Goal: Communication & Community: Answer question/provide support

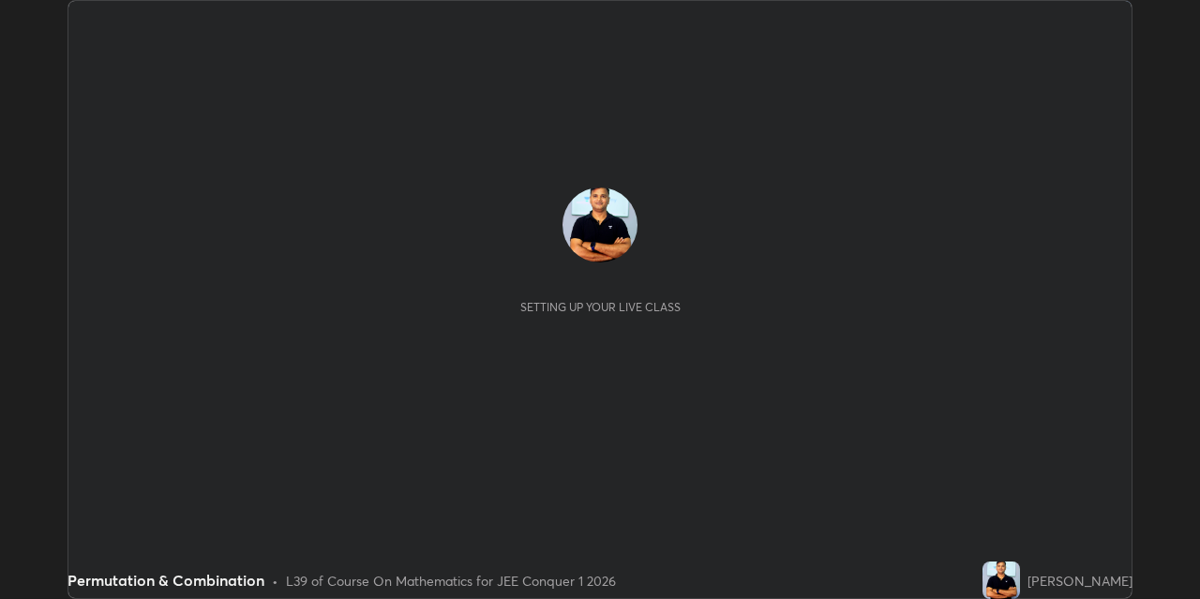
scroll to position [599, 1199]
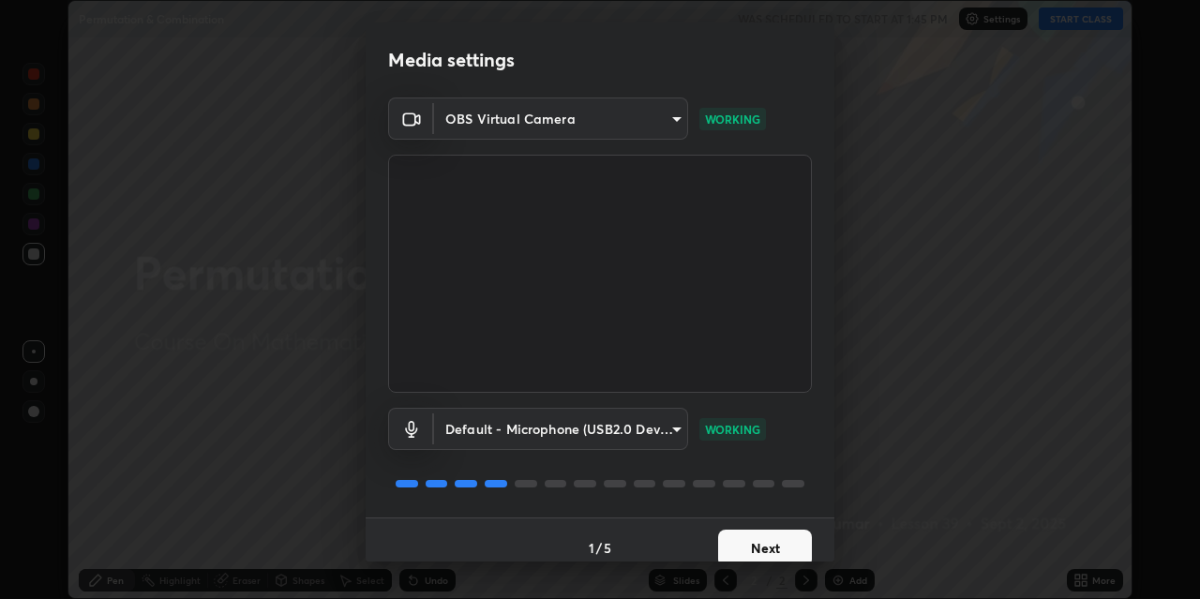
click at [773, 545] on button "Next" at bounding box center [765, 547] width 94 height 37
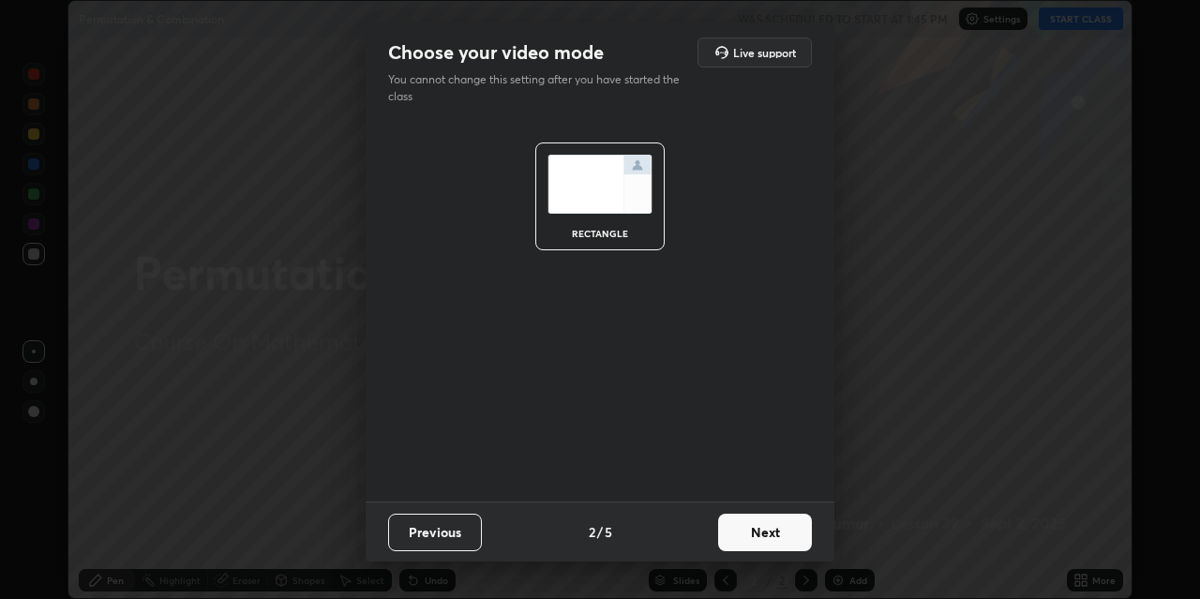
click at [770, 548] on button "Next" at bounding box center [765, 532] width 94 height 37
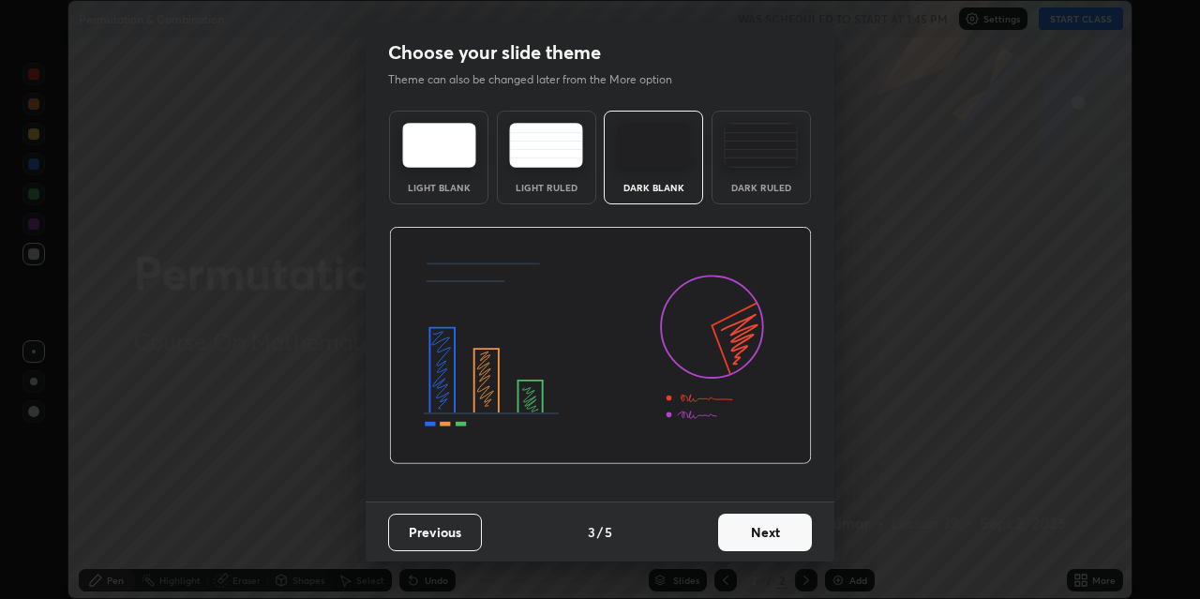
click at [774, 560] on div "Previous 3 / 5 Next" at bounding box center [599, 531] width 469 height 60
click at [775, 547] on button "Next" at bounding box center [765, 532] width 94 height 37
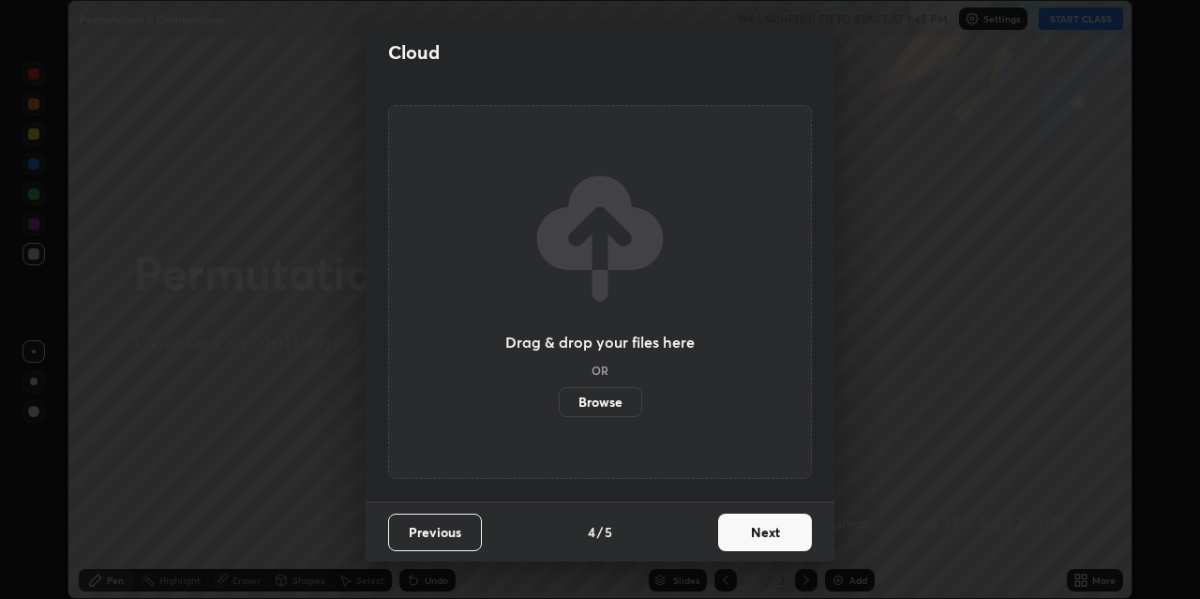
click at [782, 543] on button "Next" at bounding box center [765, 532] width 94 height 37
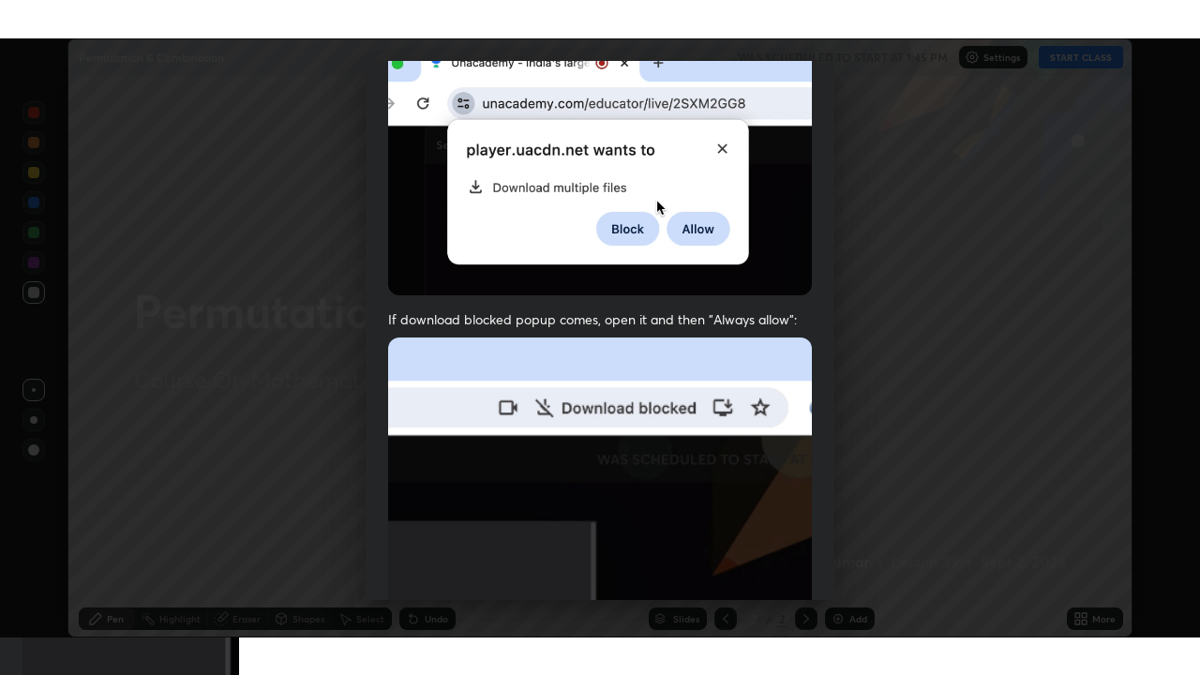
scroll to position [398, 0]
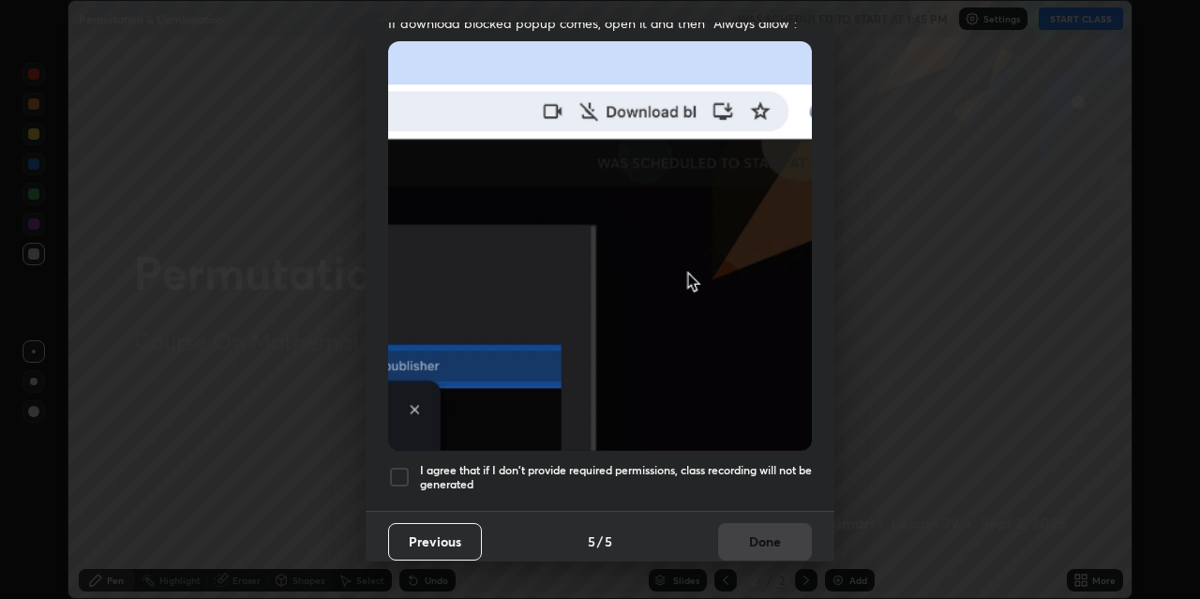
click at [405, 466] on div at bounding box center [399, 477] width 22 height 22
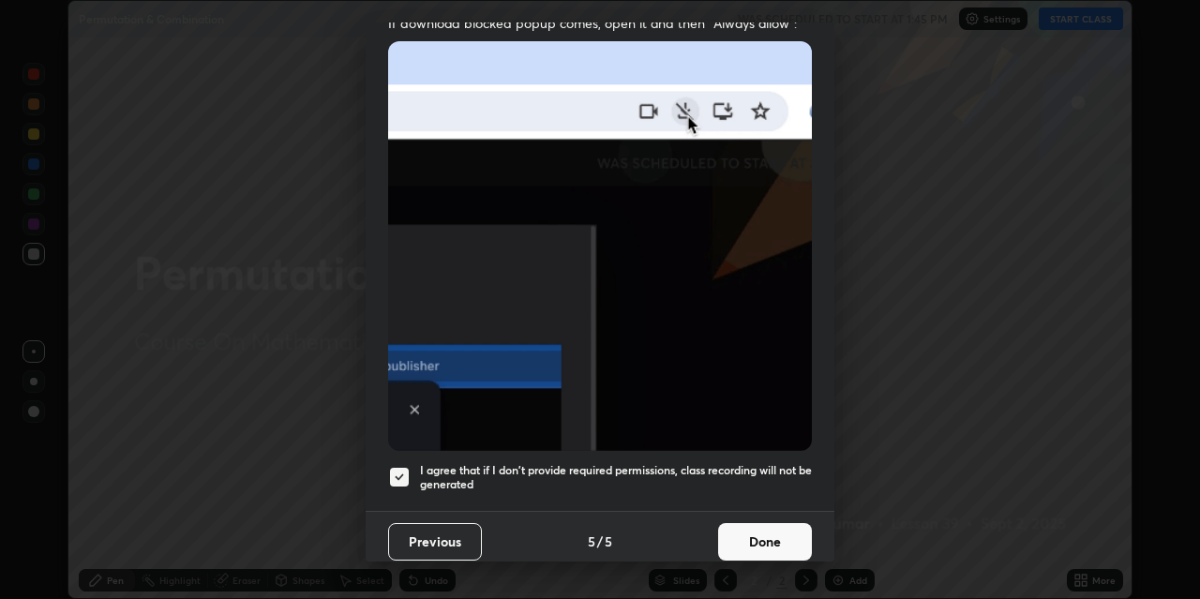
click at [731, 544] on button "Done" at bounding box center [765, 541] width 94 height 37
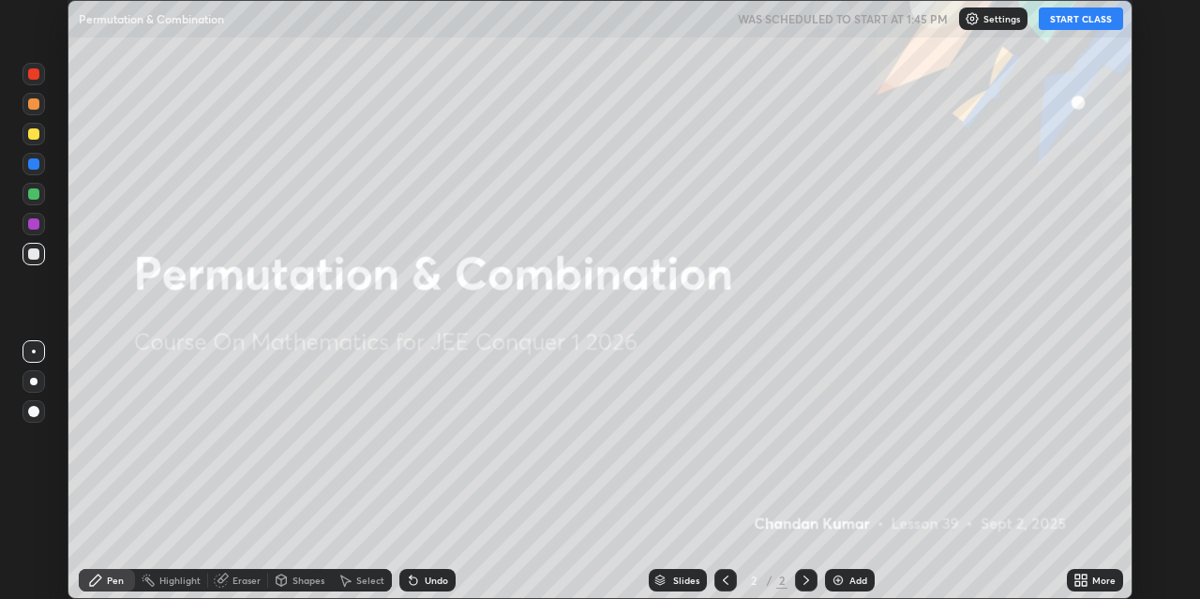
click at [1080, 28] on button "START CLASS" at bounding box center [1080, 18] width 84 height 22
click at [850, 579] on div "Add" at bounding box center [858, 579] width 18 height 9
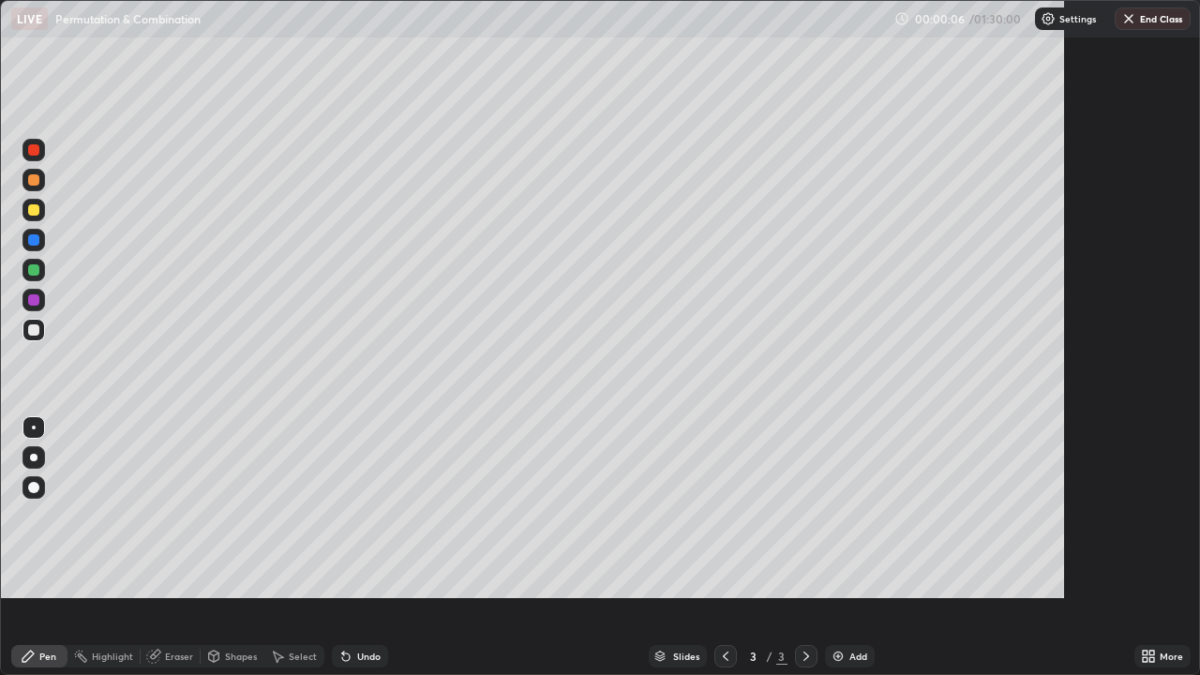
scroll to position [675, 1200]
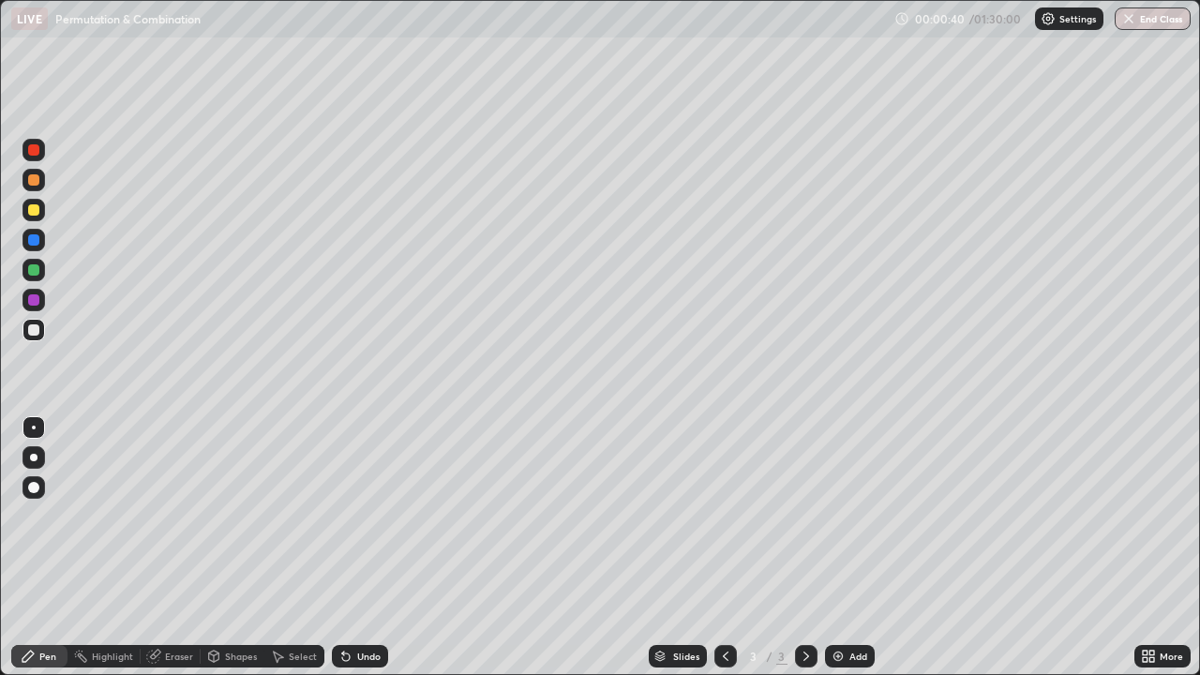
click at [36, 208] on div at bounding box center [33, 209] width 11 height 11
click at [35, 457] on div at bounding box center [33, 457] width 7 height 7
click at [38, 331] on div at bounding box center [33, 329] width 11 height 11
click at [853, 598] on div "Add" at bounding box center [858, 655] width 18 height 9
click at [846, 598] on div "Add" at bounding box center [850, 656] width 50 height 22
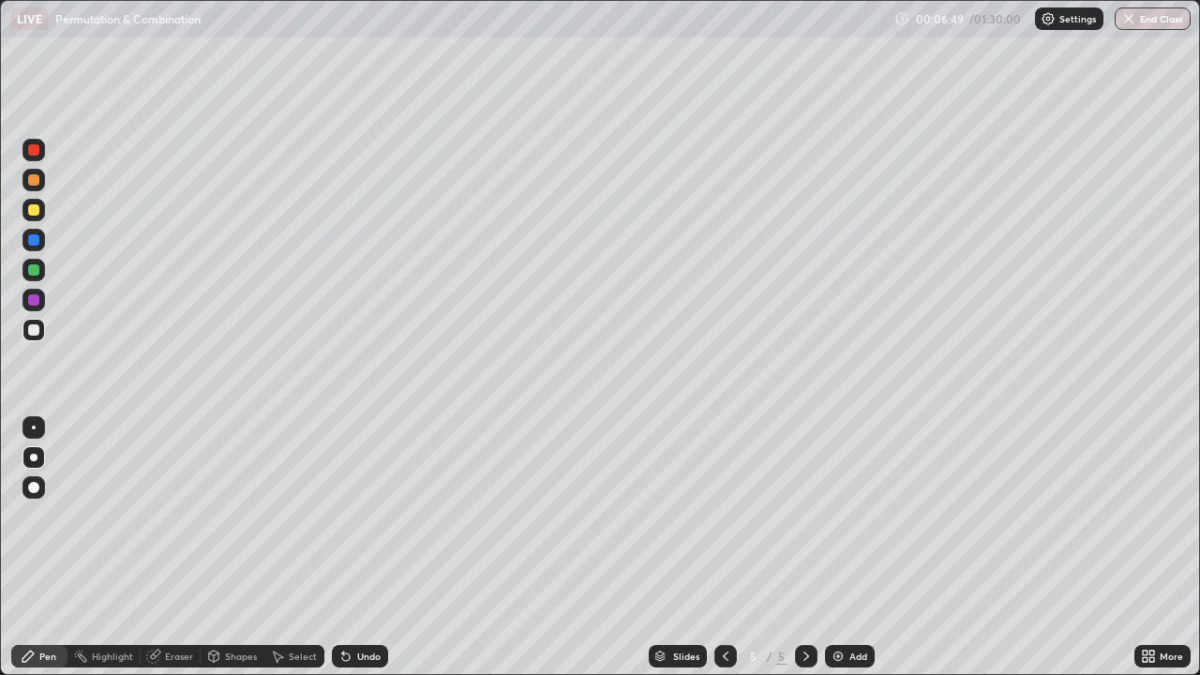
click at [723, 598] on icon at bounding box center [725, 655] width 15 height 15
click at [725, 598] on icon at bounding box center [725, 655] width 15 height 15
click at [849, 598] on div "Add" at bounding box center [850, 656] width 50 height 22
click at [835, 598] on img at bounding box center [837, 655] width 15 height 15
click at [34, 300] on div at bounding box center [33, 299] width 11 height 11
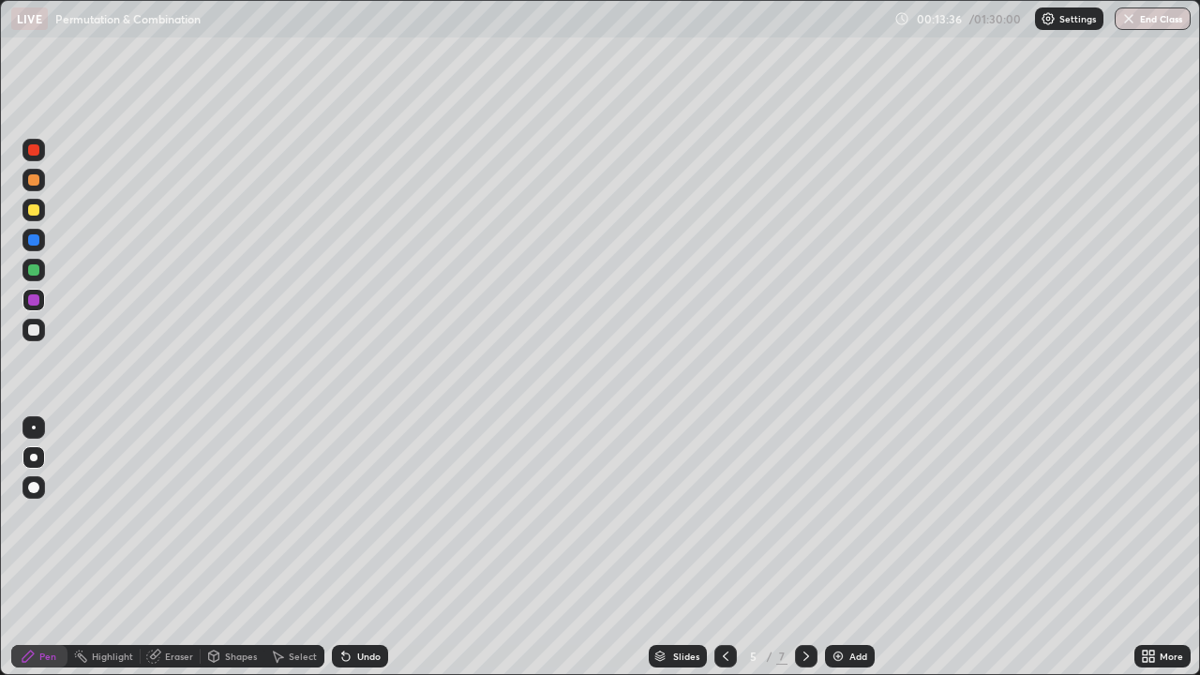
click at [32, 334] on div at bounding box center [33, 329] width 11 height 11
click at [34, 485] on div at bounding box center [33, 487] width 11 height 11
click at [43, 484] on div at bounding box center [33, 487] width 22 height 22
click at [40, 214] on div at bounding box center [33, 210] width 22 height 22
click at [844, 598] on div "Add" at bounding box center [850, 656] width 50 height 22
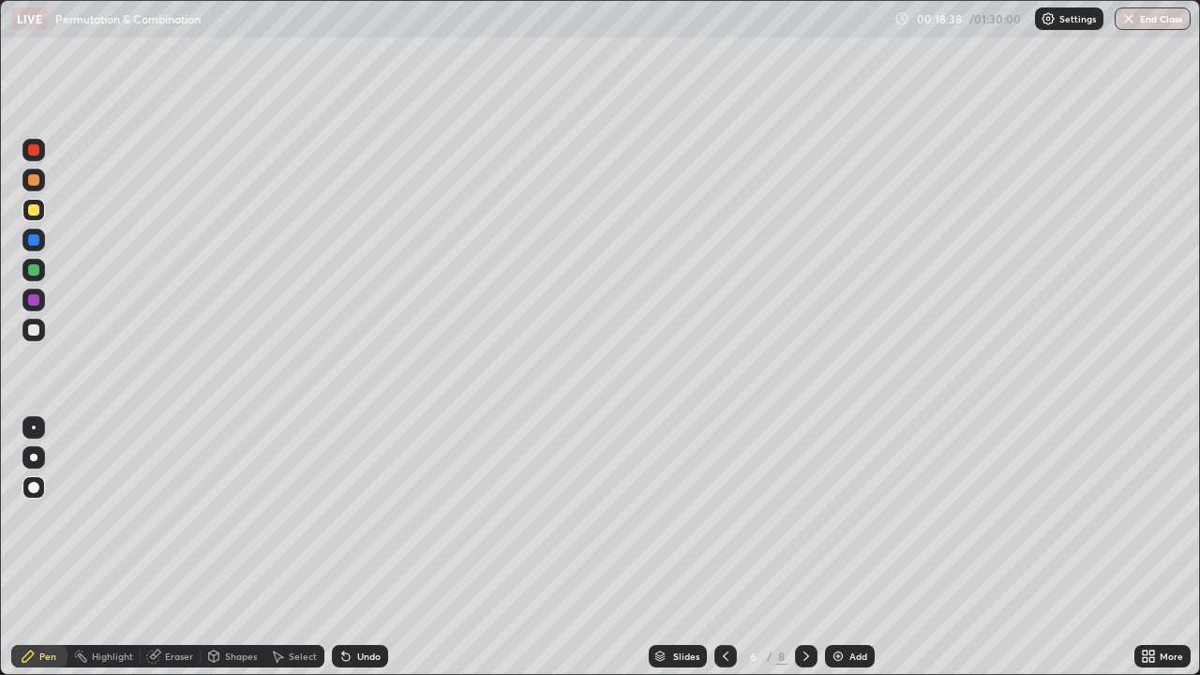
click at [851, 598] on div "Add" at bounding box center [858, 655] width 18 height 9
click at [723, 598] on icon at bounding box center [726, 655] width 6 height 9
click at [718, 598] on icon at bounding box center [725, 655] width 15 height 15
click at [841, 598] on img at bounding box center [837, 655] width 15 height 15
click at [844, 598] on div "Add" at bounding box center [850, 656] width 50 height 22
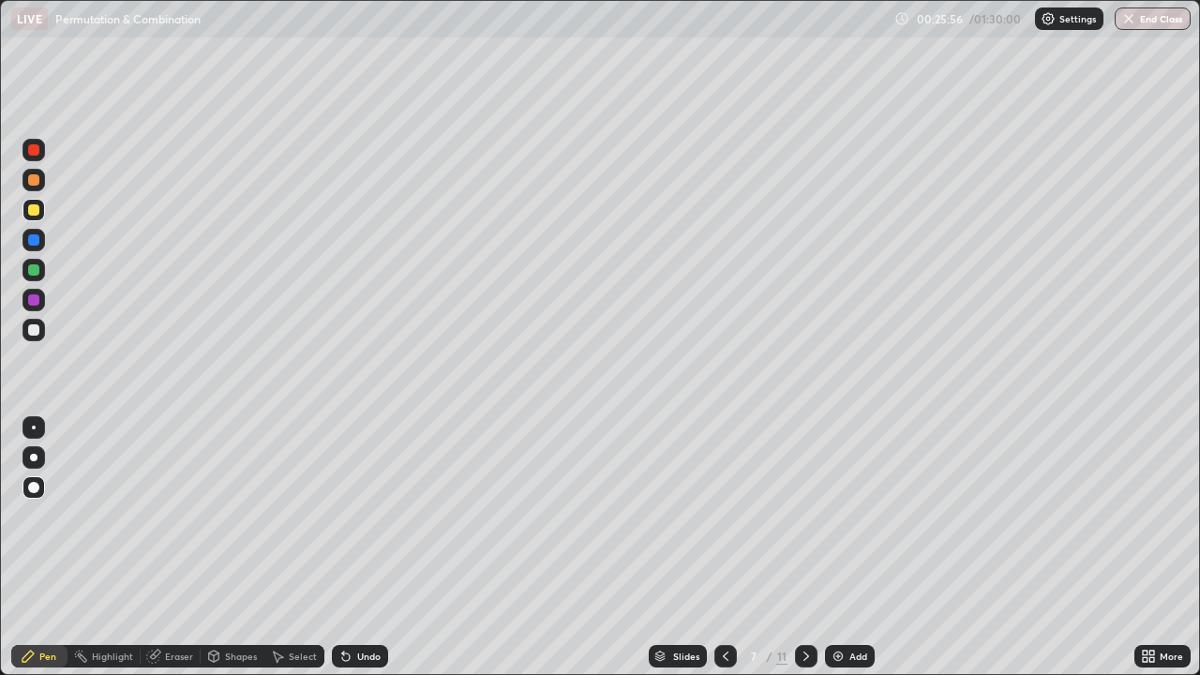
click at [36, 325] on div at bounding box center [33, 329] width 11 height 11
click at [173, 598] on div "Eraser" at bounding box center [179, 655] width 28 height 9
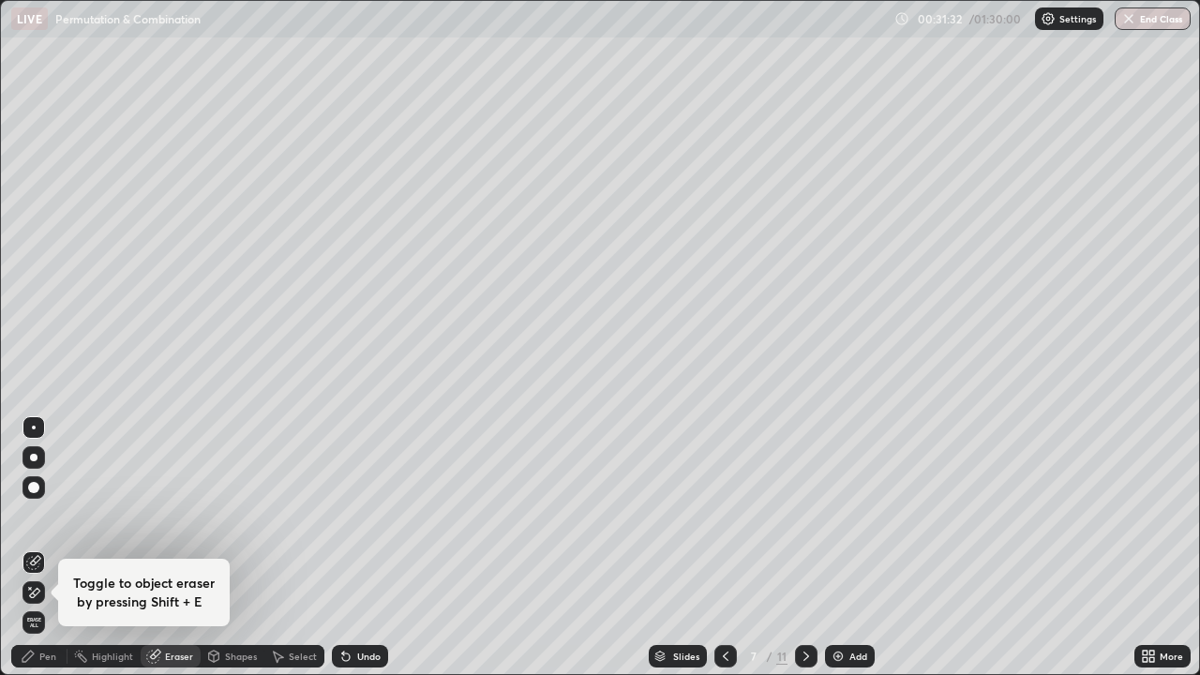
click at [53, 598] on div "Pen" at bounding box center [47, 655] width 17 height 9
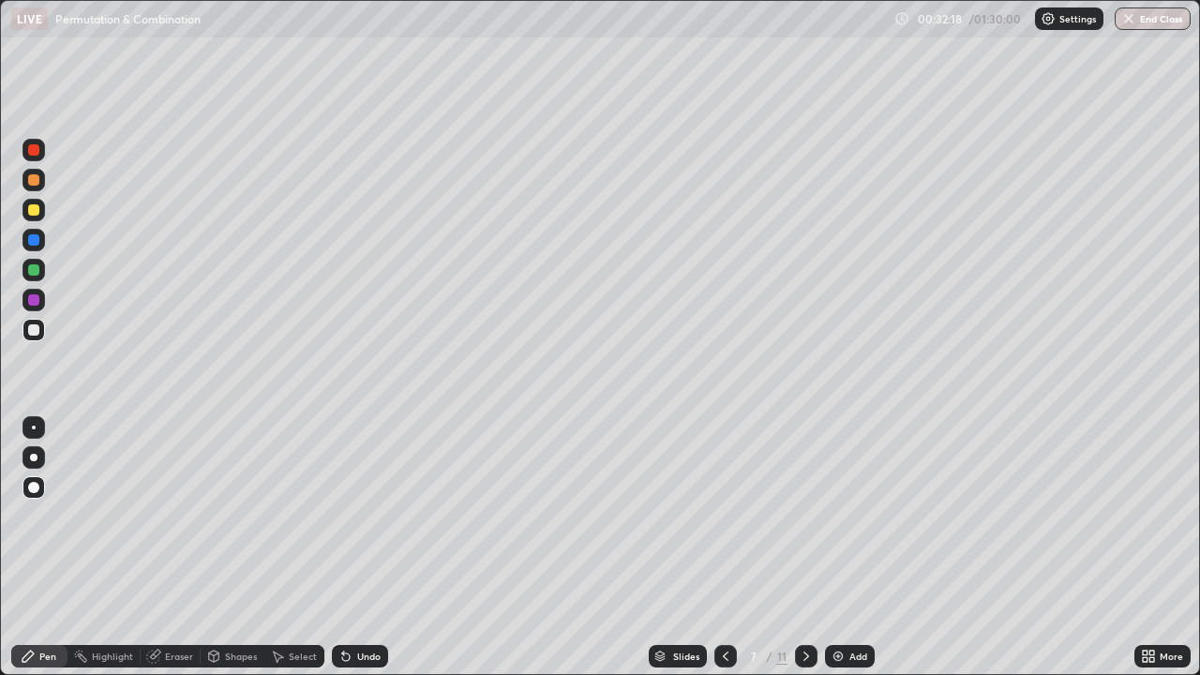
click at [835, 598] on img at bounding box center [837, 655] width 15 height 15
click at [851, 598] on div "Add" at bounding box center [858, 655] width 18 height 9
click at [849, 598] on div "Add" at bounding box center [850, 656] width 50 height 22
click at [850, 598] on div "Add" at bounding box center [858, 655] width 18 height 9
click at [846, 598] on div "Add" at bounding box center [850, 656] width 50 height 22
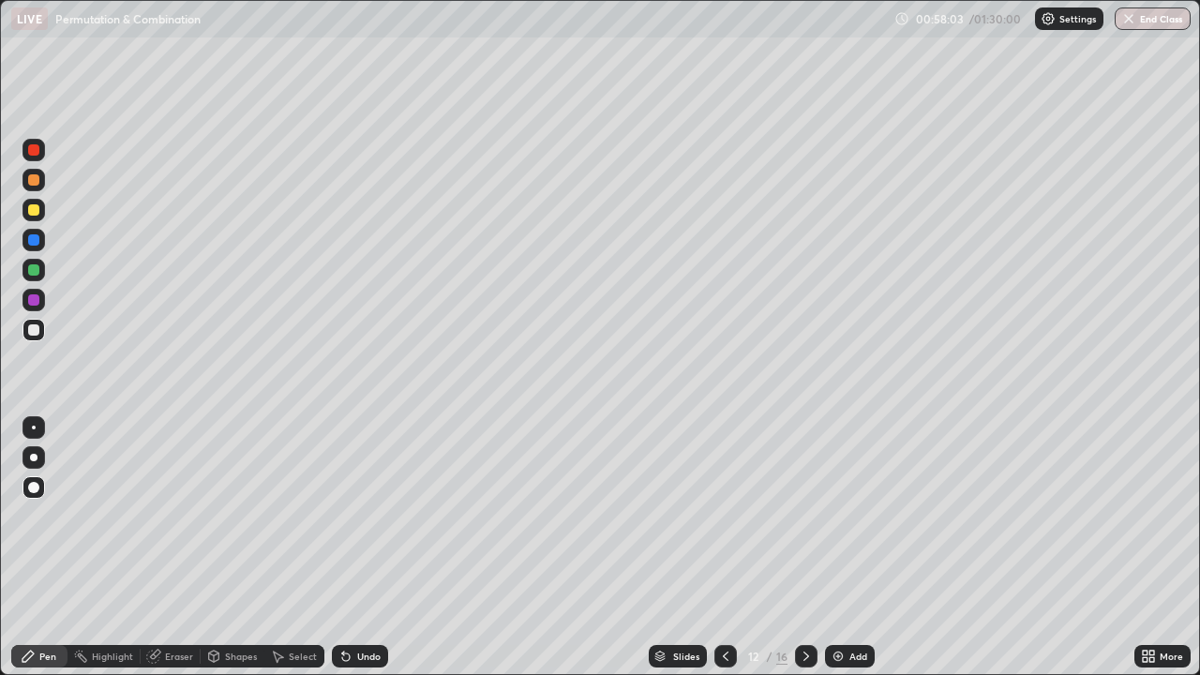
click at [843, 598] on div "Add" at bounding box center [850, 656] width 50 height 22
click at [852, 598] on div "Add" at bounding box center [858, 655] width 18 height 9
click at [839, 598] on div "Add" at bounding box center [850, 656] width 50 height 22
click at [843, 598] on div "Add" at bounding box center [850, 656] width 50 height 22
click at [856, 598] on div "Add" at bounding box center [859, 655] width 18 height 9
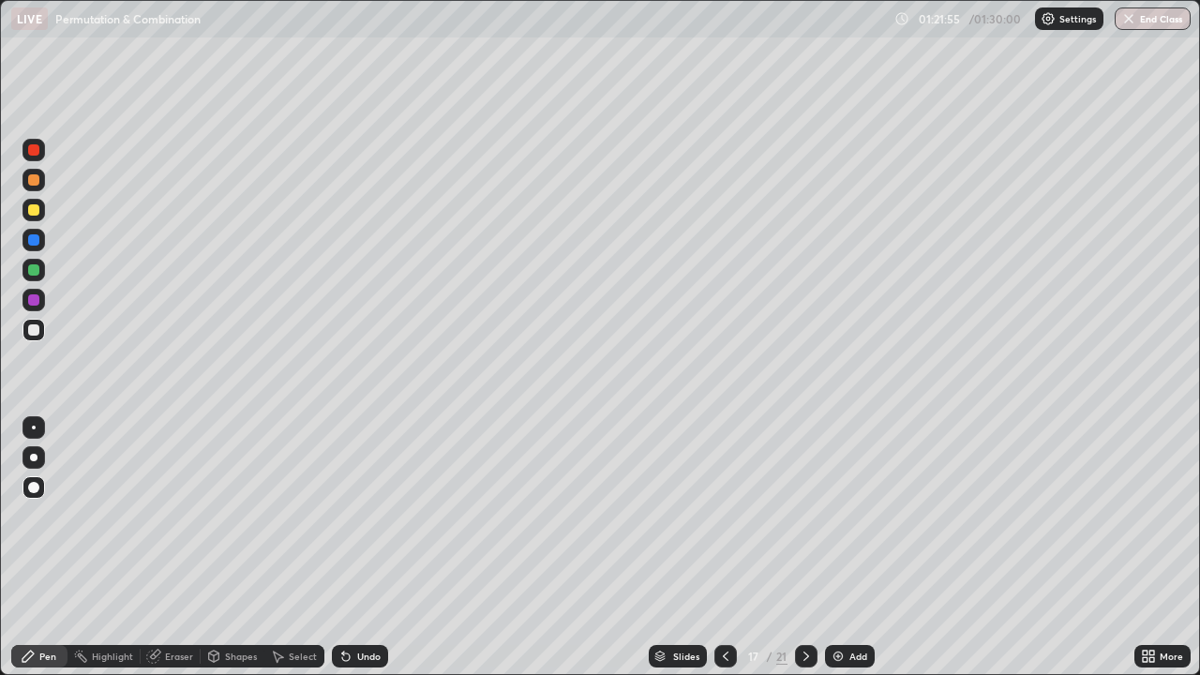
click at [1155, 22] on button "End Class" at bounding box center [1152, 18] width 76 height 22
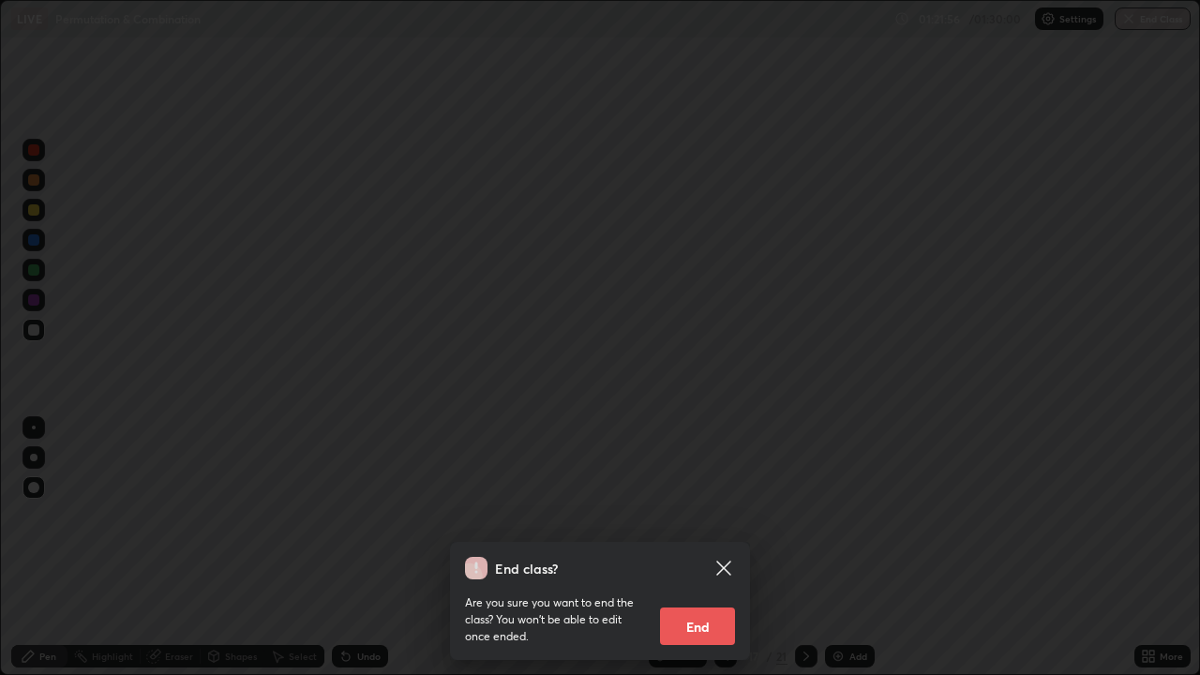
click at [710, 598] on button "End" at bounding box center [697, 625] width 75 height 37
